Goal: Check status: Check status

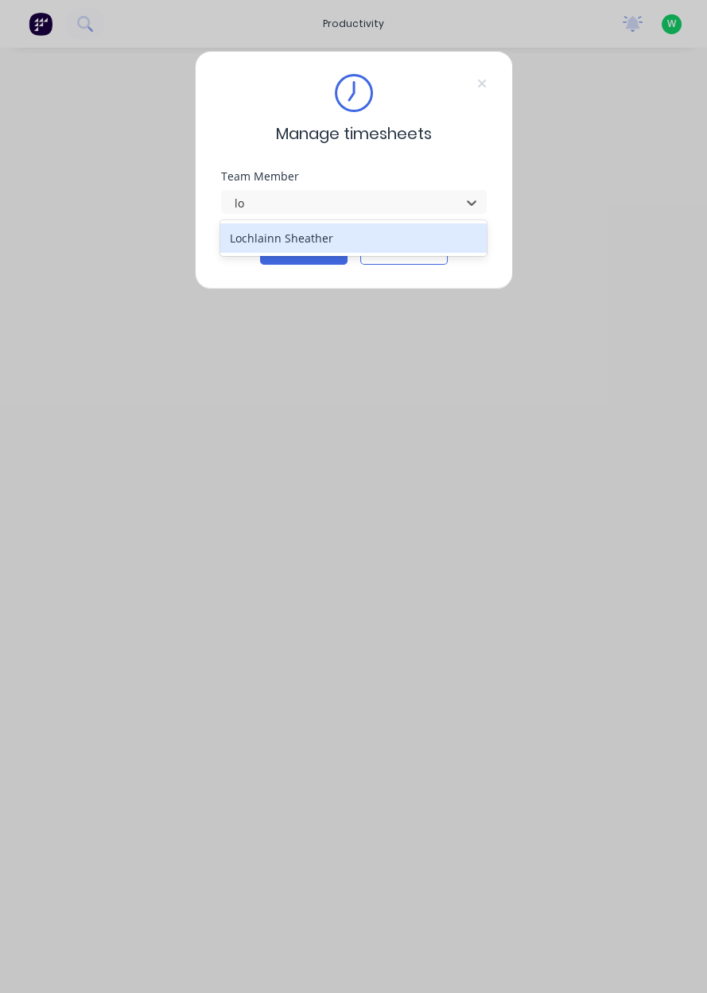
click at [236, 224] on div "Lochlainn Sheather" at bounding box center [353, 237] width 266 height 29
type input "lo"
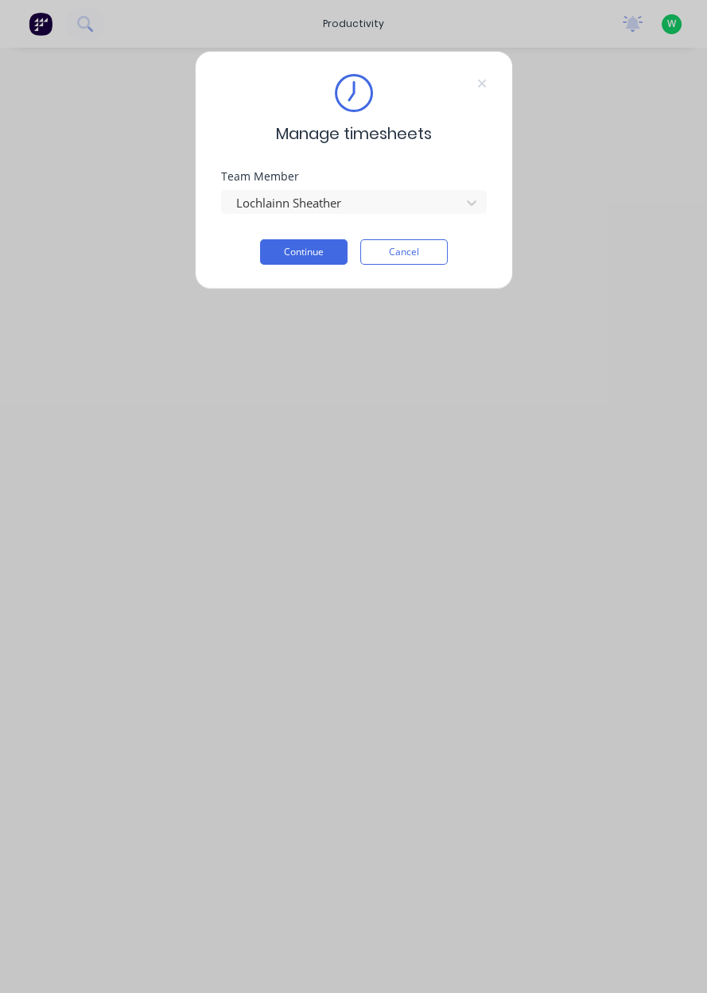
click at [270, 258] on button "Continue" at bounding box center [303, 251] width 87 height 25
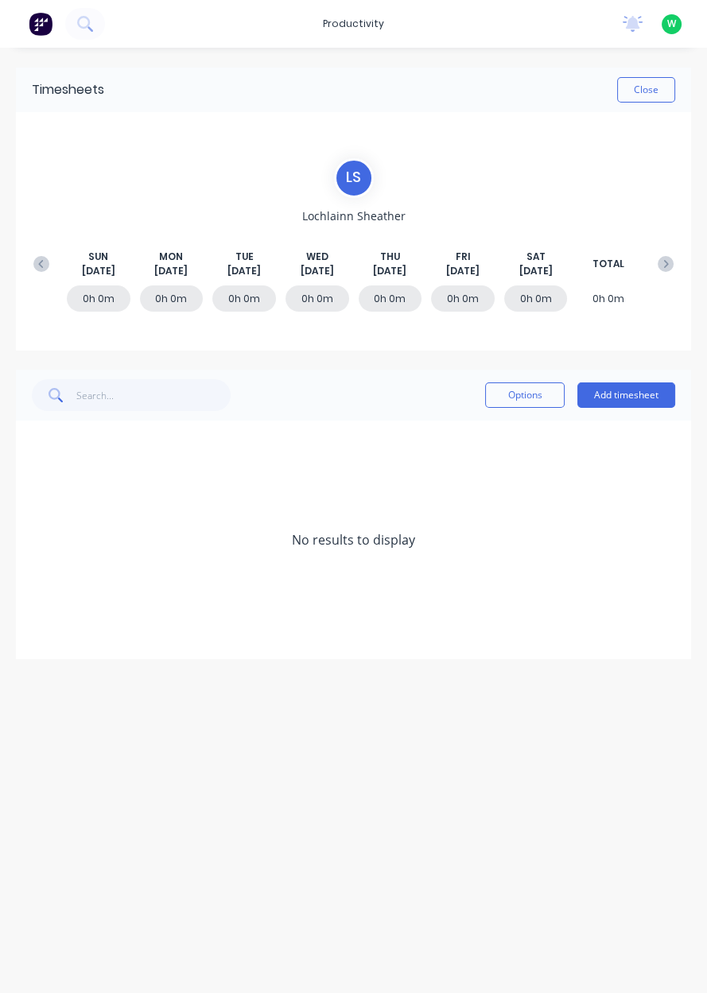
click at [37, 277] on button at bounding box center [41, 264] width 32 height 29
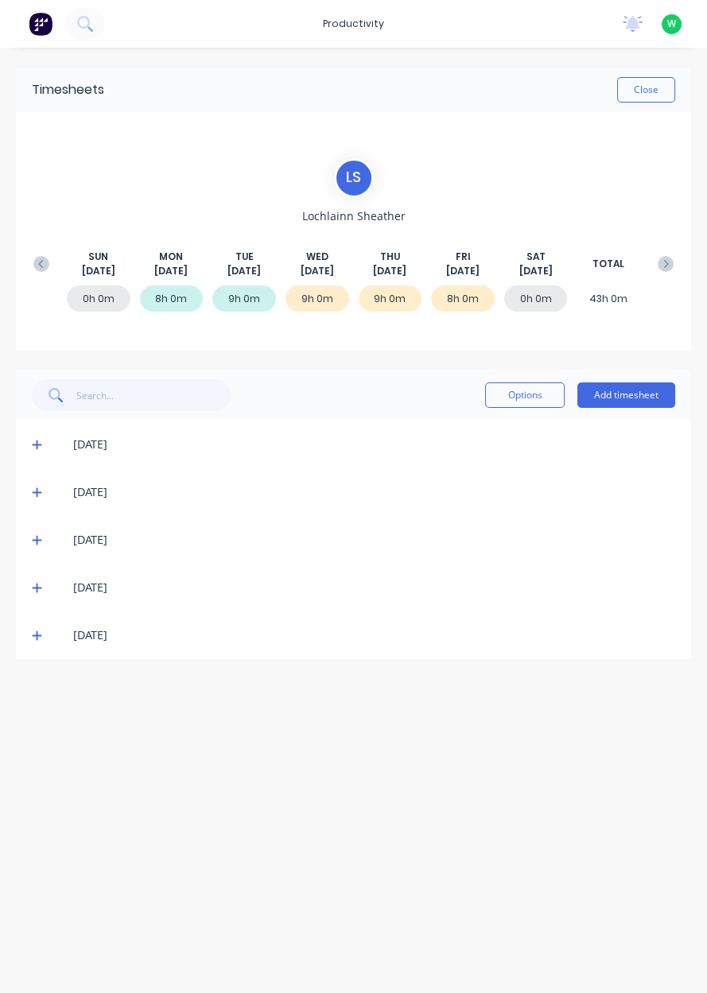
click at [649, 90] on button "Close" at bounding box center [646, 89] width 58 height 25
